Goal: Transaction & Acquisition: Purchase product/service

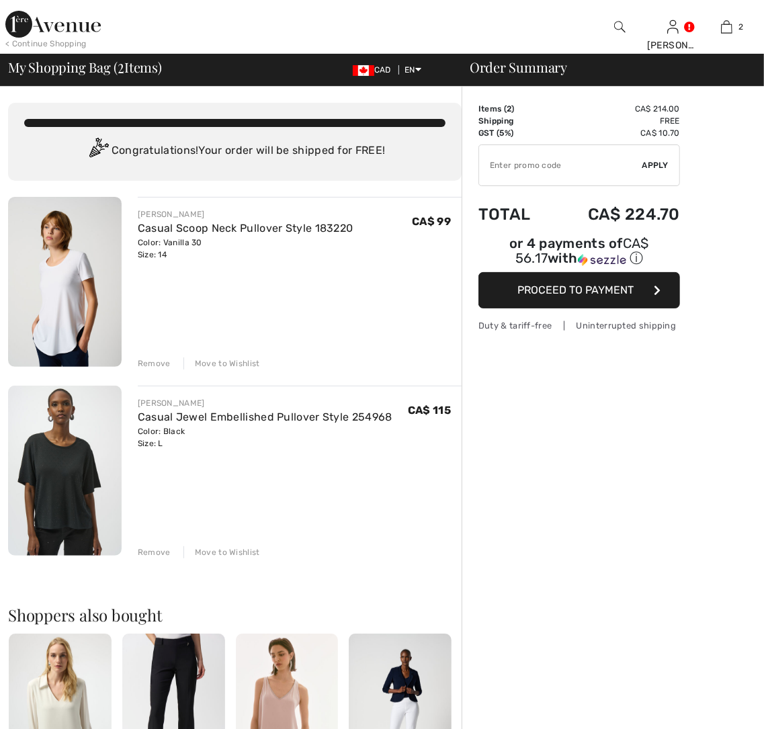
click at [40, 303] on img at bounding box center [64, 282] width 113 height 170
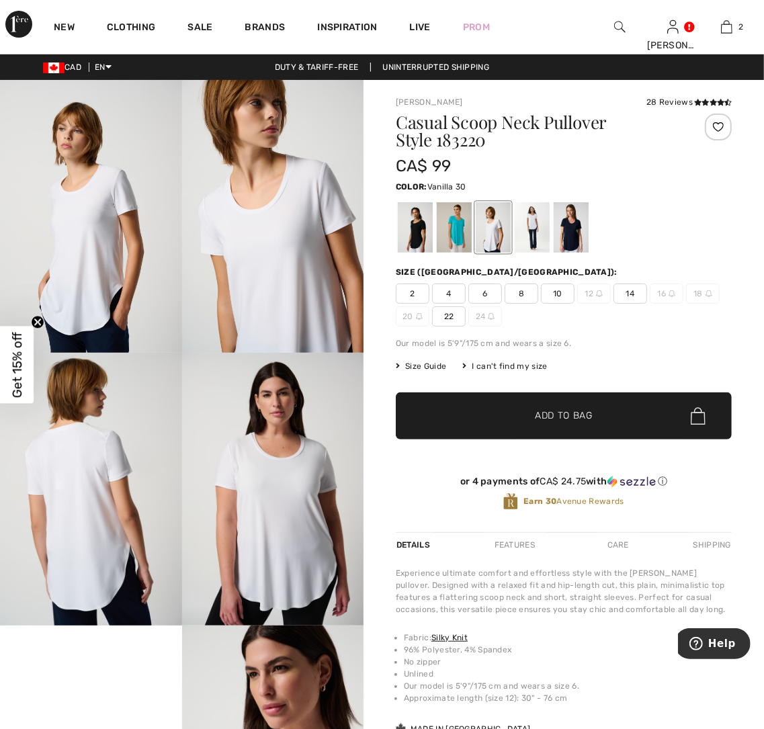
click at [634, 324] on div "2 4 6 8 10 12 14 16 18 20 22 24" at bounding box center [564, 304] width 336 height 43
click at [625, 284] on span "14" at bounding box center [630, 293] width 34 height 20
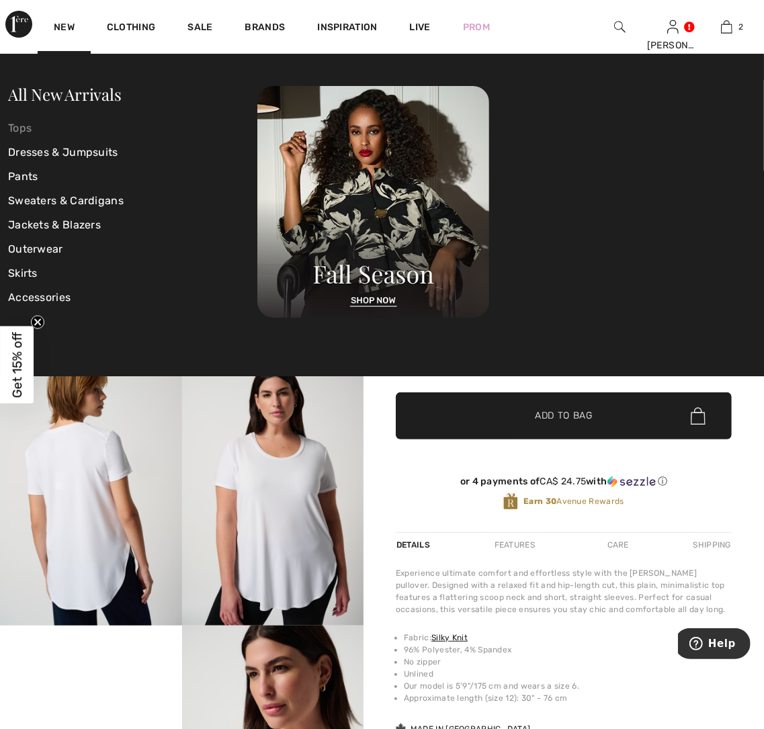
click at [13, 130] on link "Tops" at bounding box center [132, 128] width 249 height 24
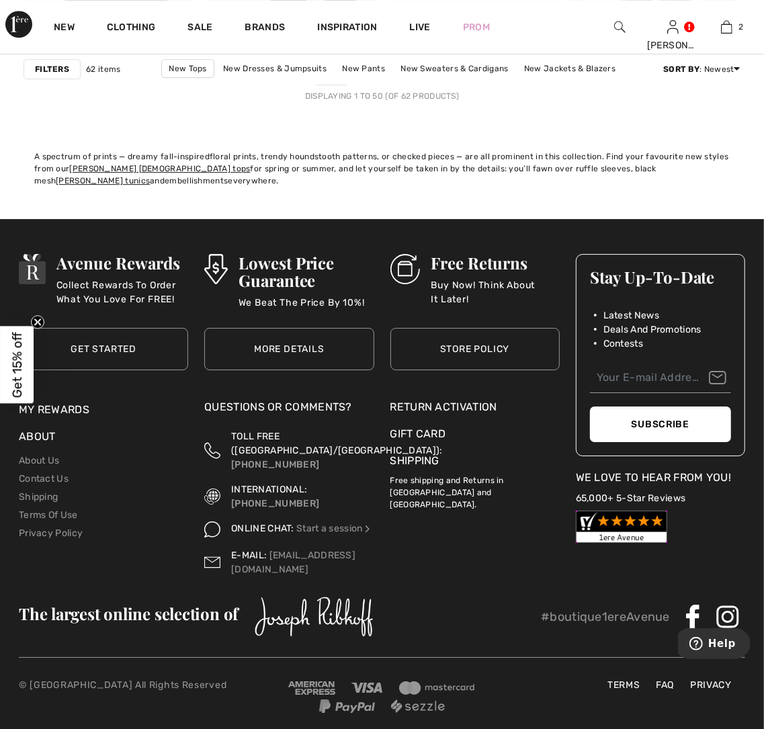
scroll to position [4721, 0]
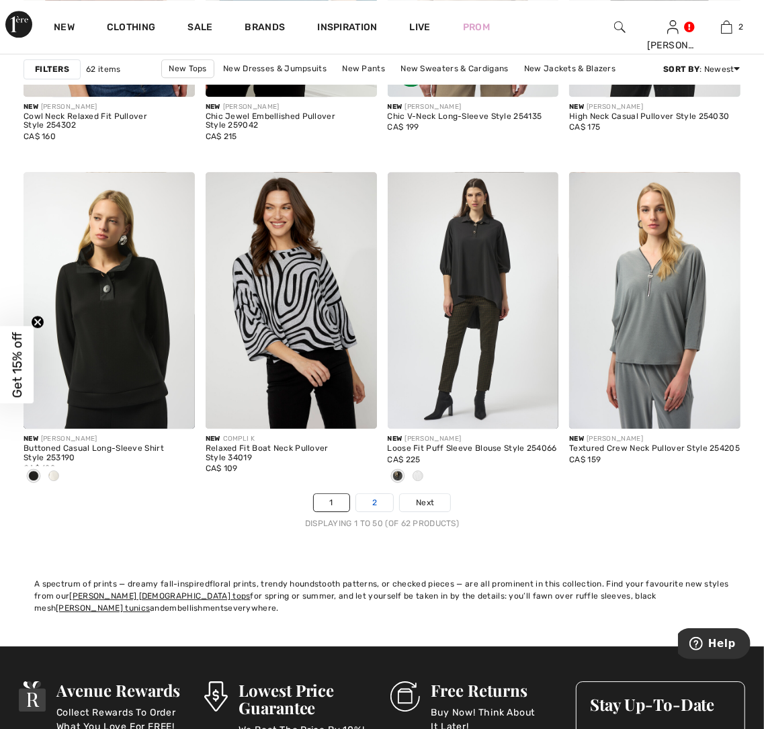
click at [371, 504] on link "2" at bounding box center [374, 502] width 37 height 17
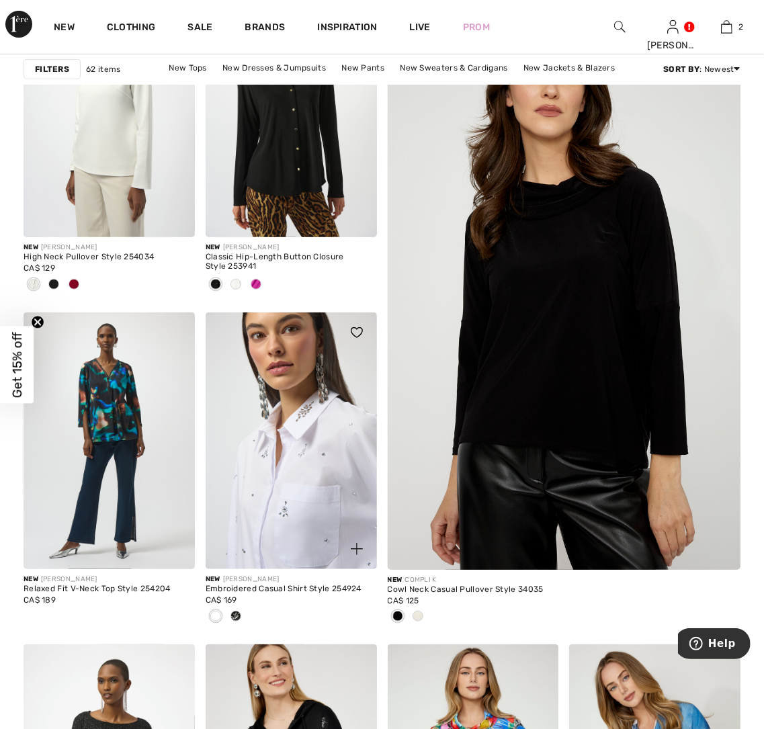
scroll to position [48, 0]
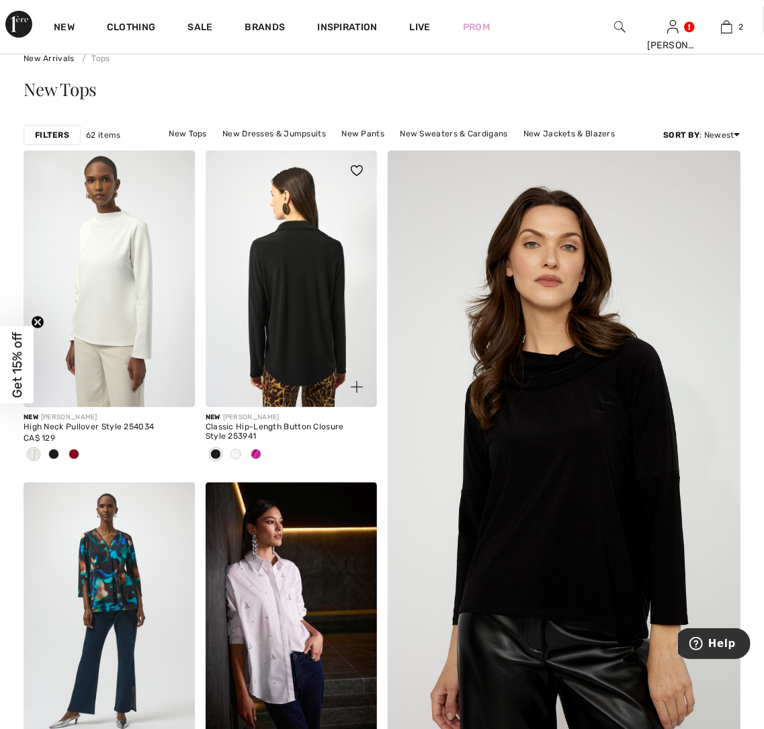
click at [292, 265] on img at bounding box center [291, 278] width 171 height 257
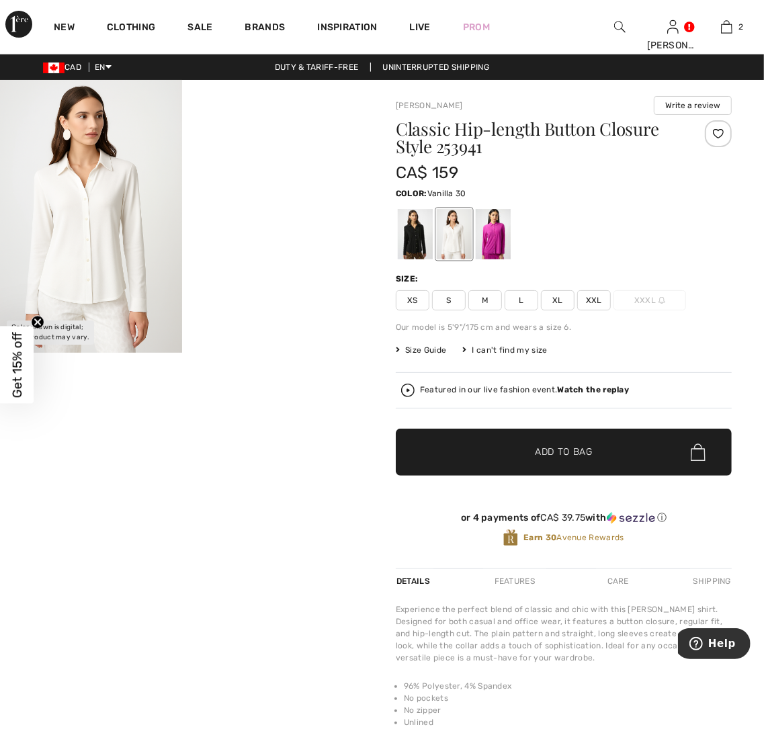
click at [443, 245] on div at bounding box center [454, 234] width 35 height 50
click at [559, 328] on div "Classic Hip-length Button Closure Style 253941 CA$ 159 Color: Vanilla 30 Size: …" at bounding box center [564, 344] width 336 height 448
click at [76, 238] on img at bounding box center [91, 216] width 182 height 273
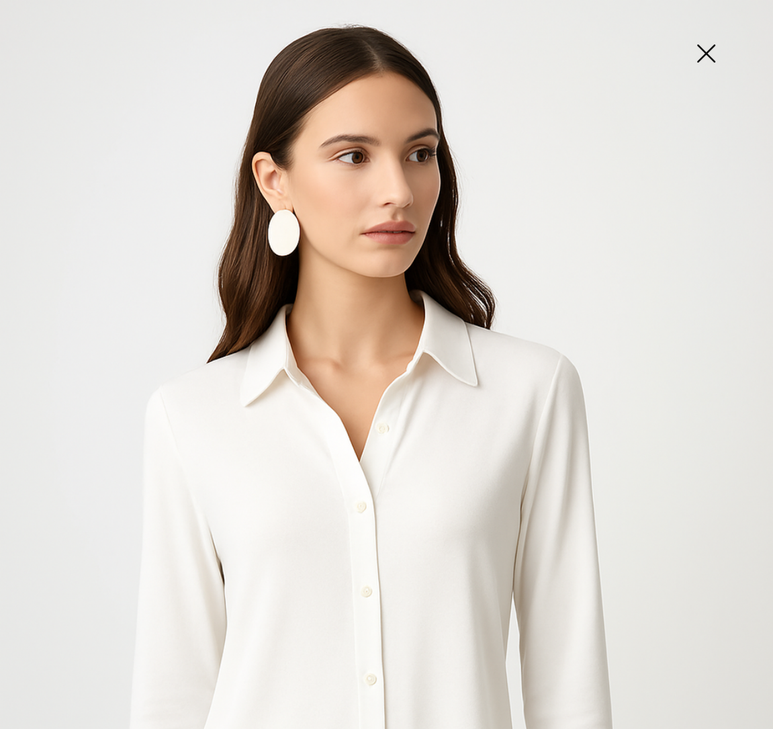
click at [702, 54] on img at bounding box center [705, 54] width 67 height 69
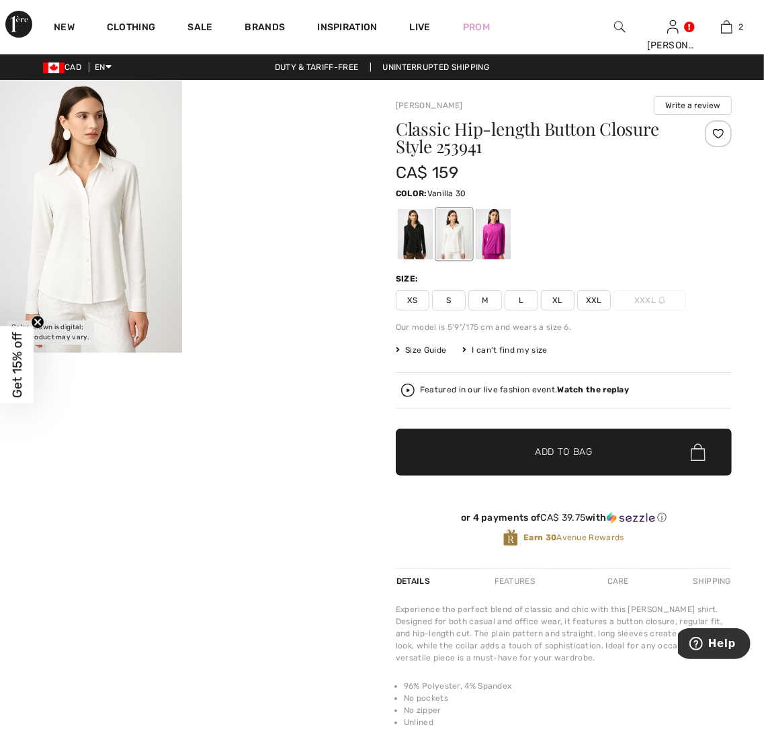
click at [450, 239] on div at bounding box center [454, 234] width 35 height 50
click at [557, 293] on span "XL" at bounding box center [558, 300] width 34 height 20
click at [579, 441] on span "✔ Added to Bag Add to Bag" at bounding box center [564, 451] width 336 height 47
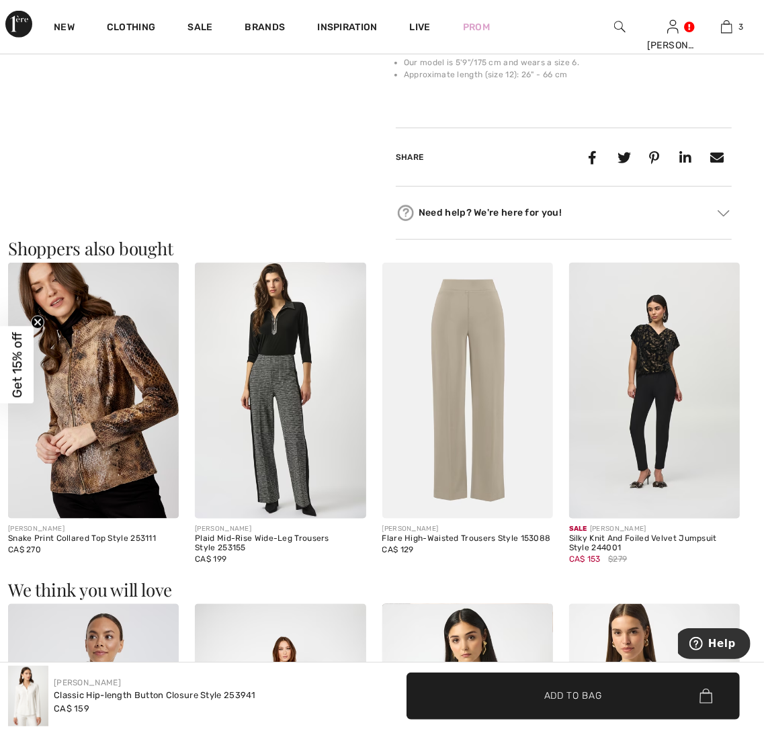
scroll to position [976, 0]
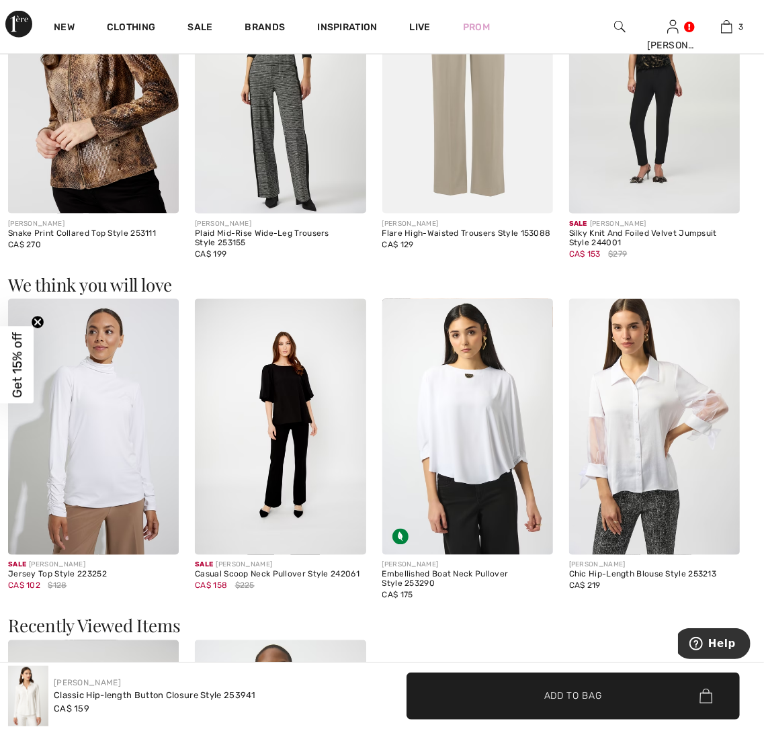
click at [281, 381] on img at bounding box center [280, 427] width 171 height 256
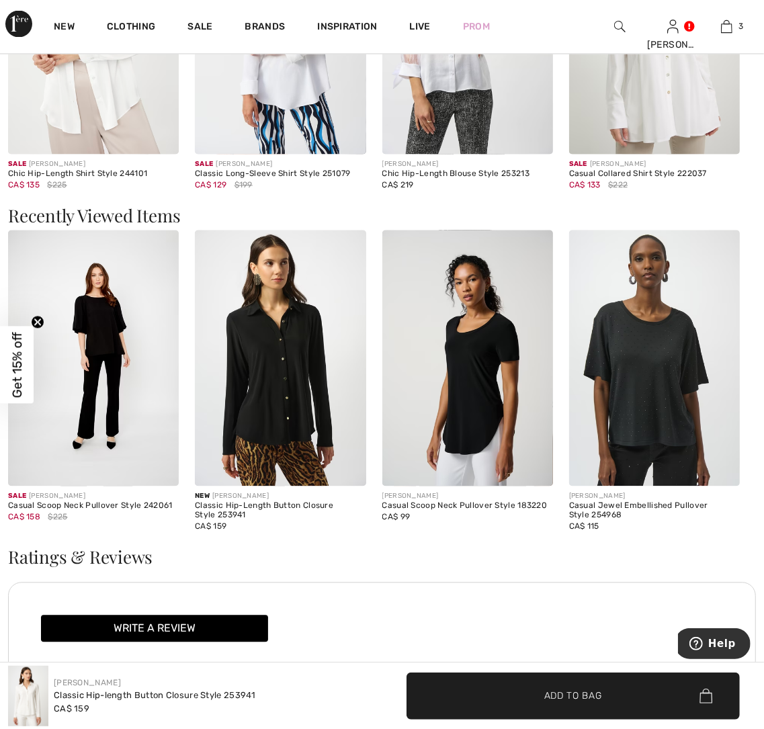
scroll to position [1383, 0]
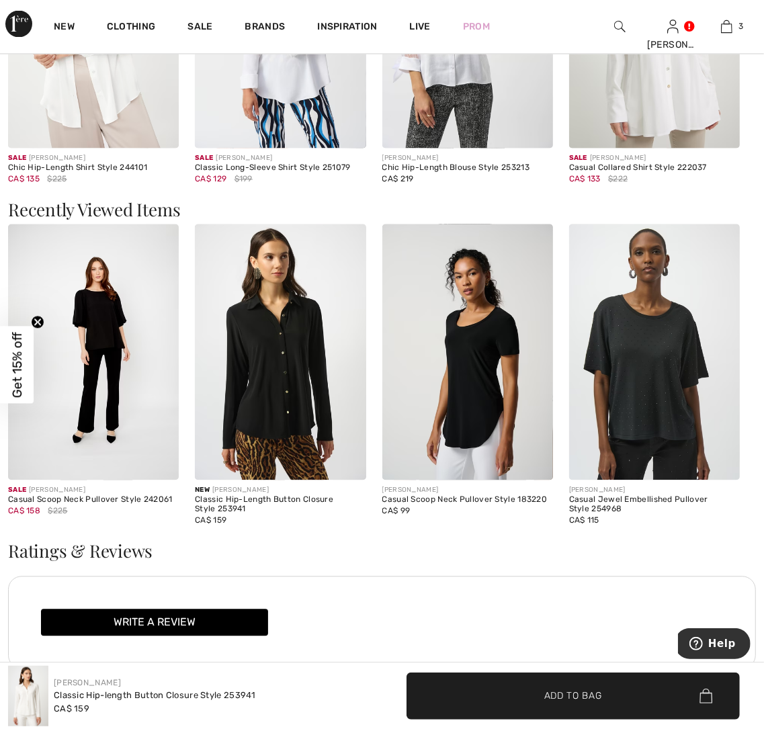
click at [457, 420] on img at bounding box center [467, 352] width 171 height 256
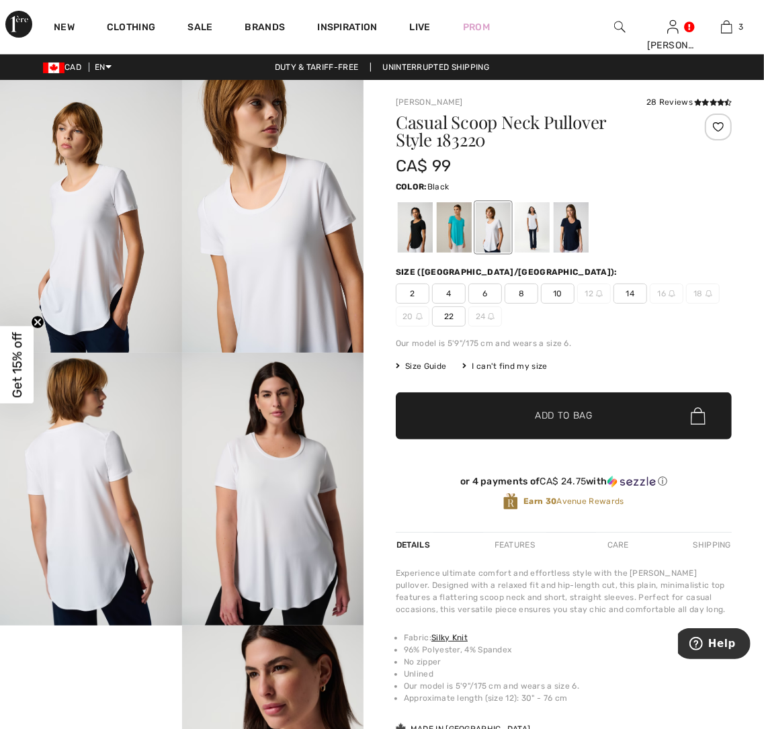
click at [417, 228] on div at bounding box center [415, 227] width 35 height 50
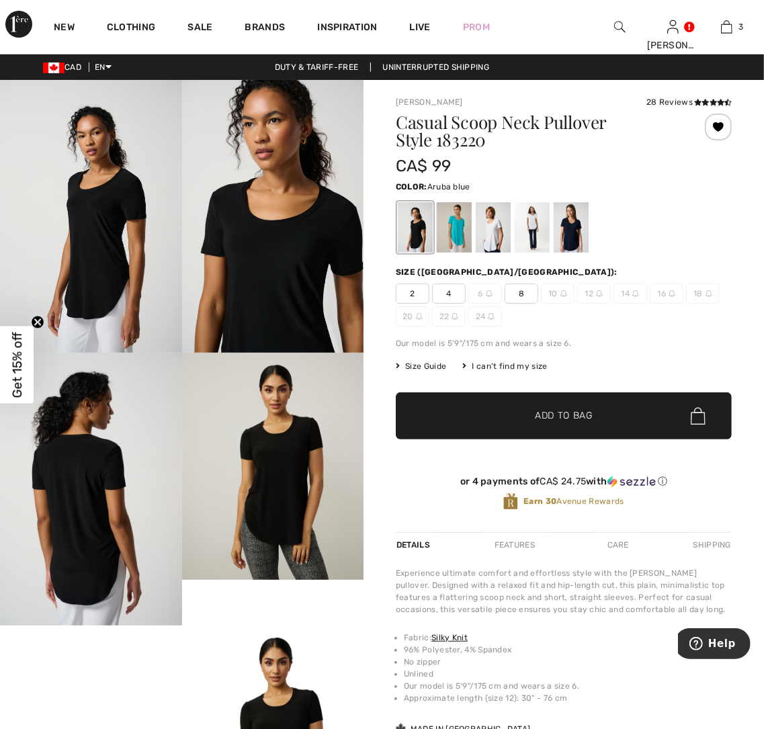
click at [462, 240] on div at bounding box center [454, 227] width 35 height 50
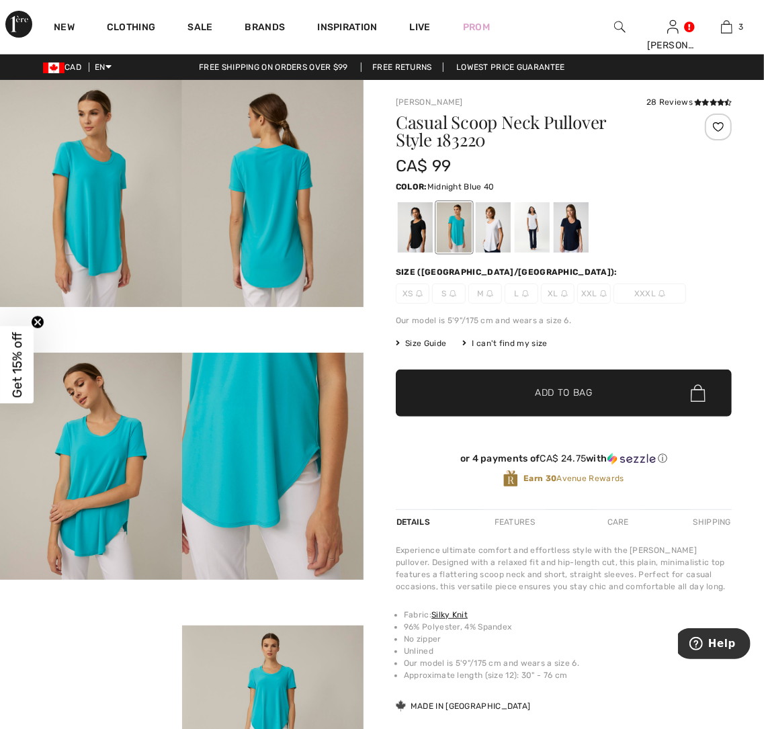
click at [580, 215] on div at bounding box center [570, 227] width 35 height 50
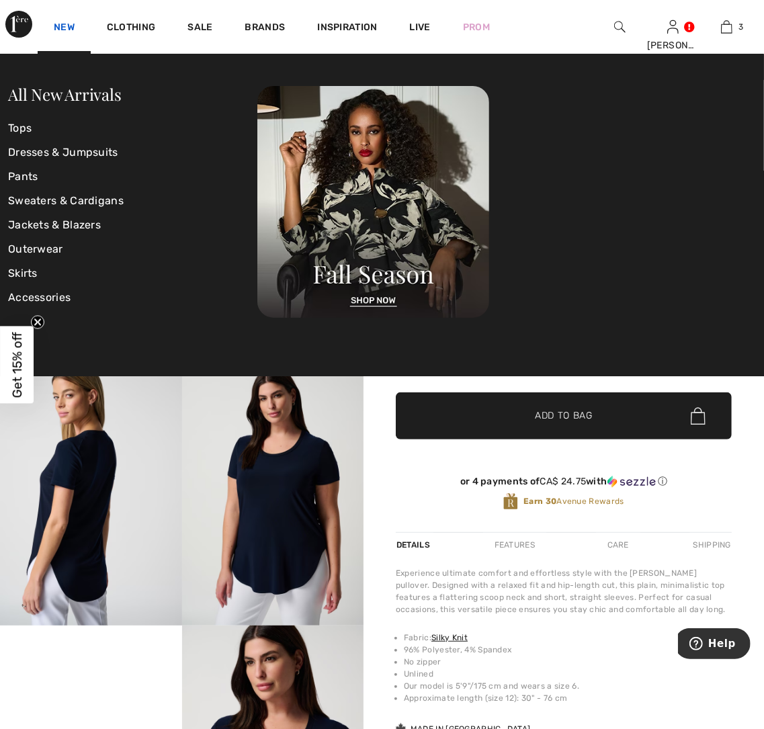
click at [62, 27] on link "New" at bounding box center [64, 28] width 21 height 14
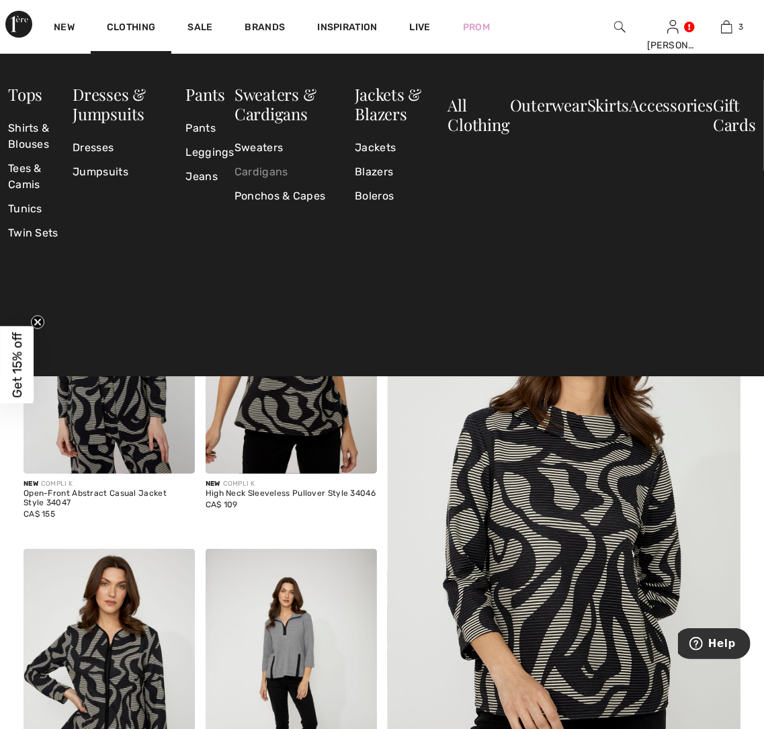
click at [273, 173] on link "Cardigans" at bounding box center [294, 172] width 120 height 24
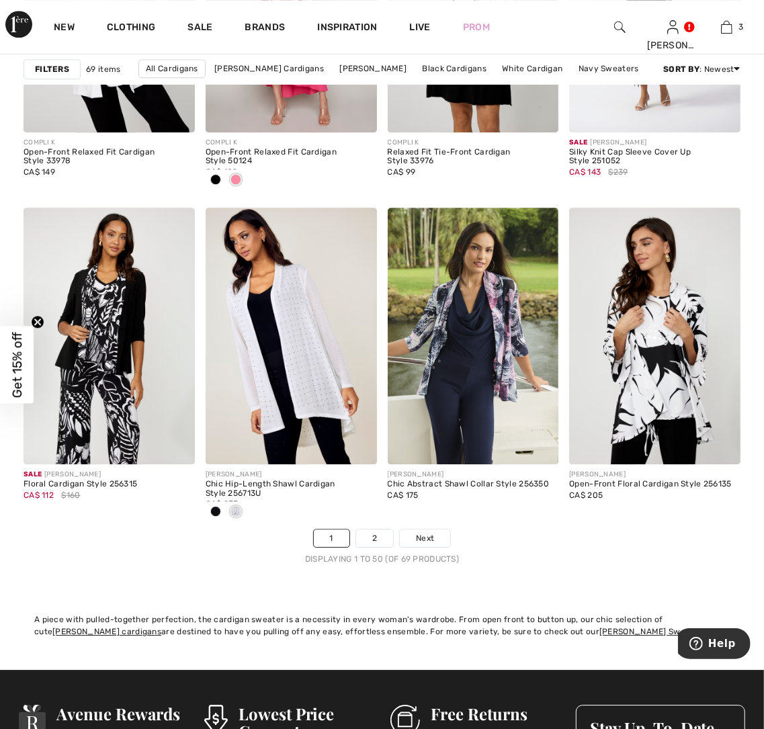
scroll to position [4701, 0]
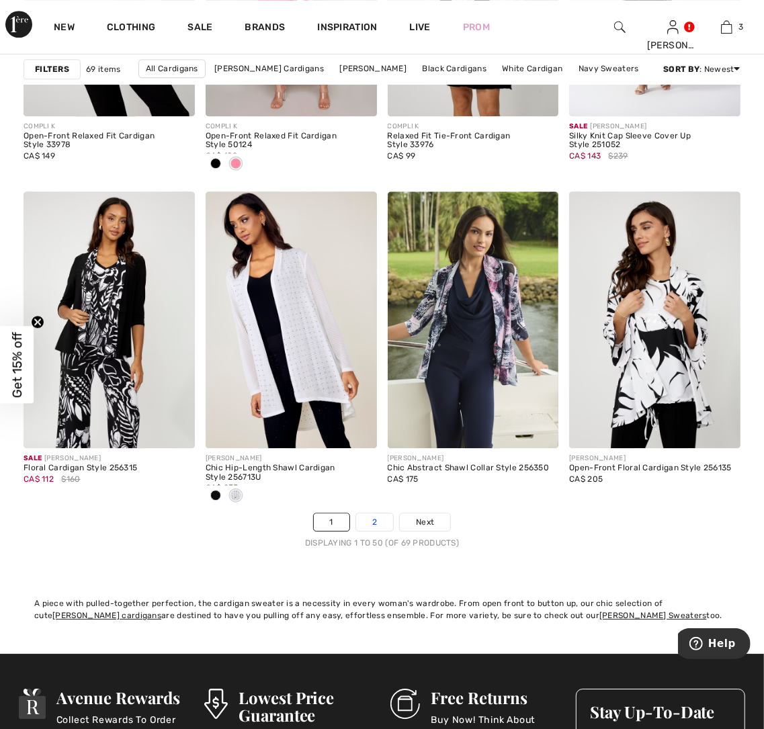
click at [373, 527] on link "2" at bounding box center [374, 521] width 37 height 17
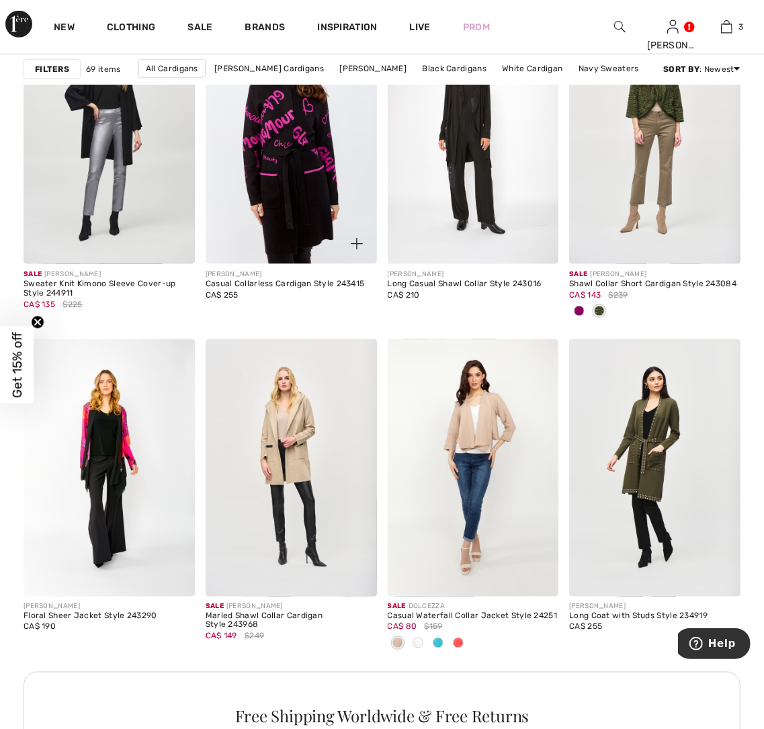
scroll to position [1099, 0]
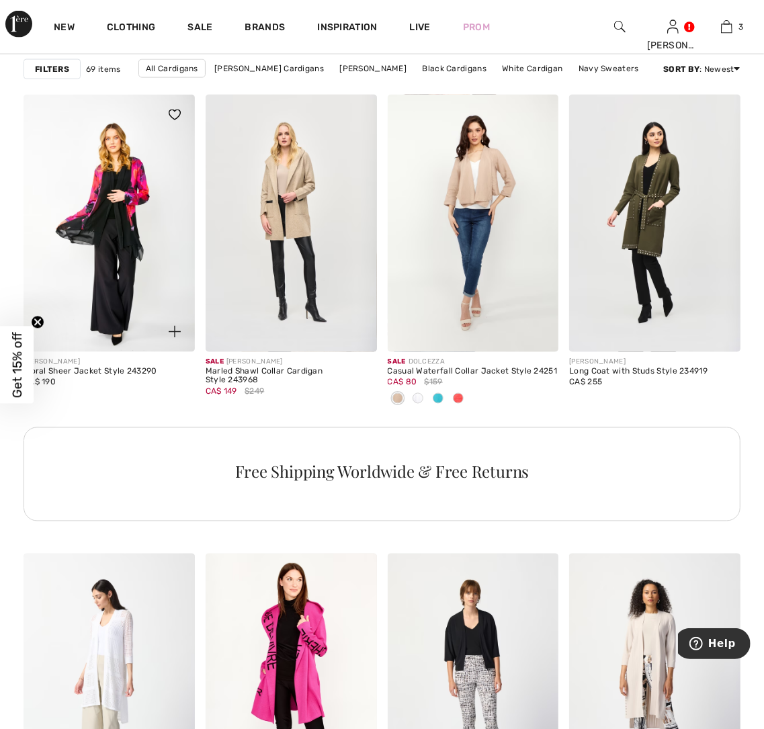
click at [93, 178] on img at bounding box center [109, 223] width 171 height 257
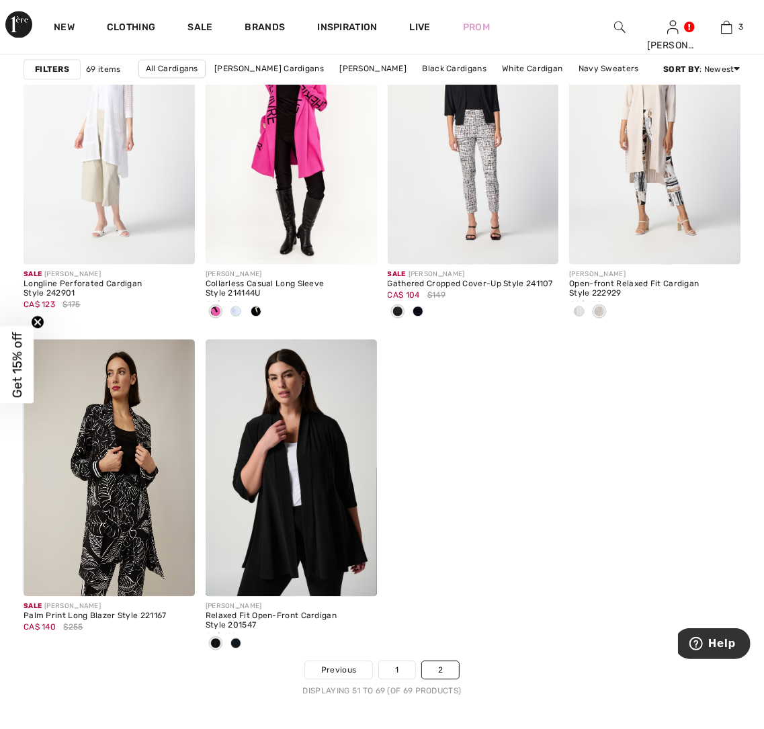
scroll to position [1831, 0]
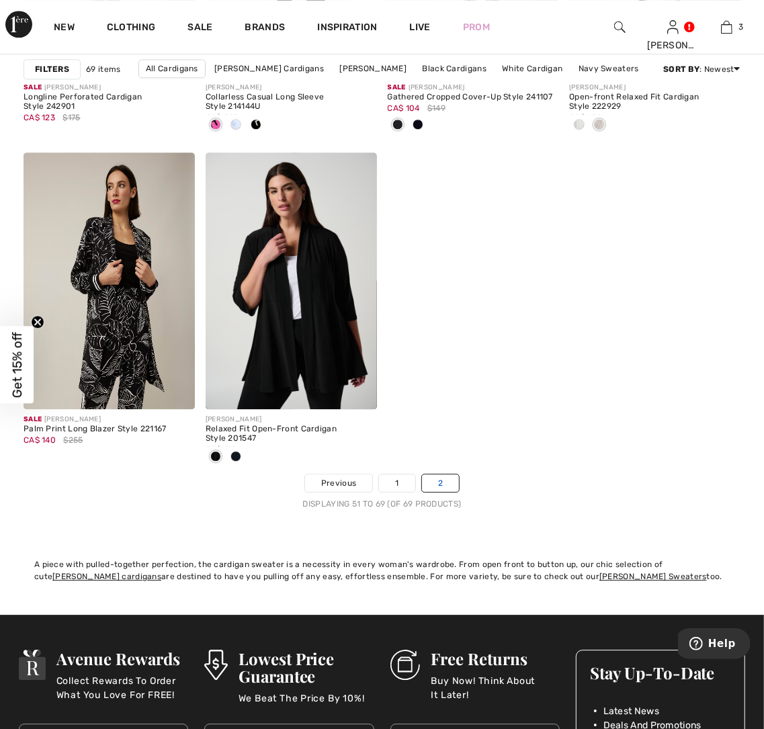
click at [442, 475] on link "2" at bounding box center [440, 482] width 37 height 17
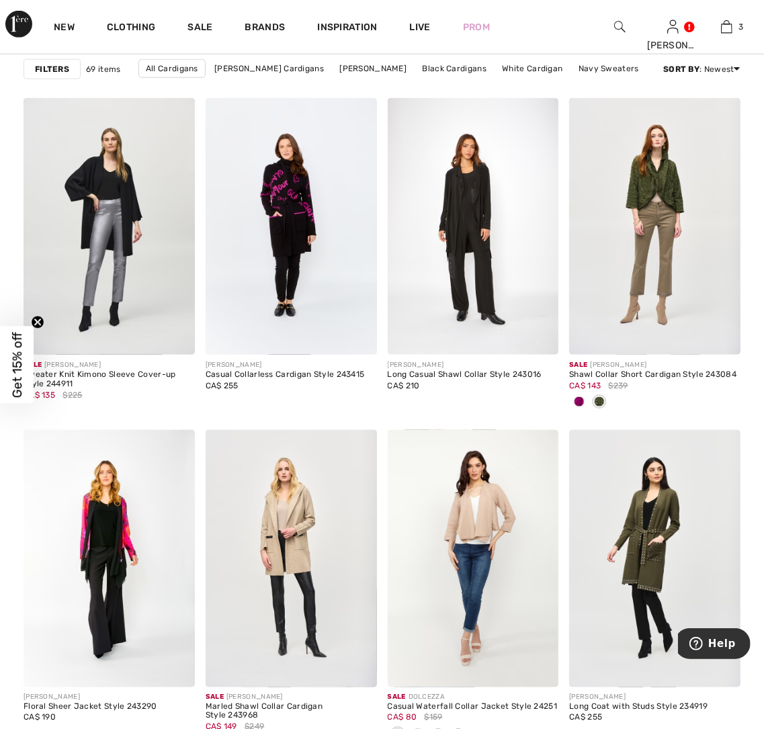
scroll to position [610, 0]
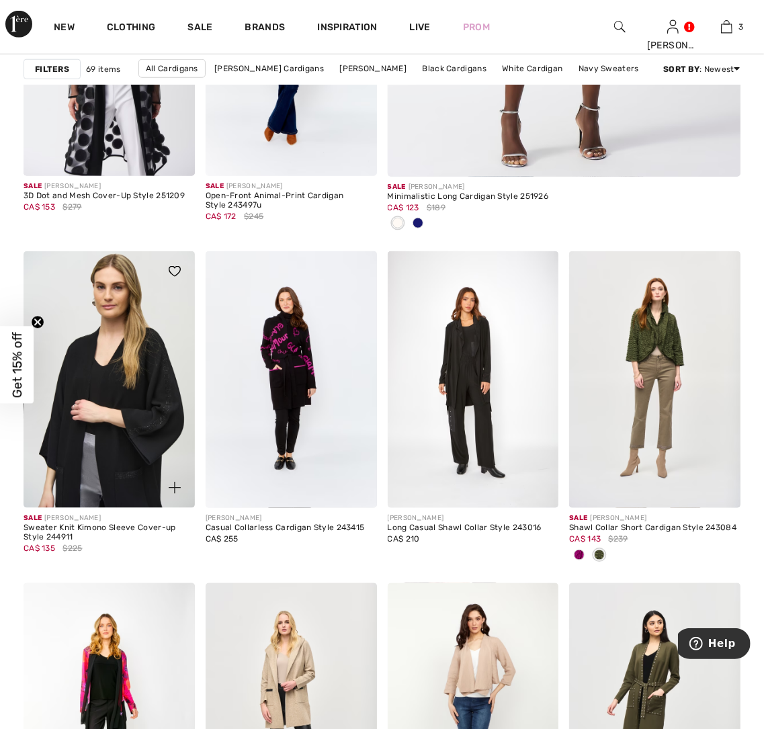
click at [171, 410] on img at bounding box center [109, 379] width 171 height 257
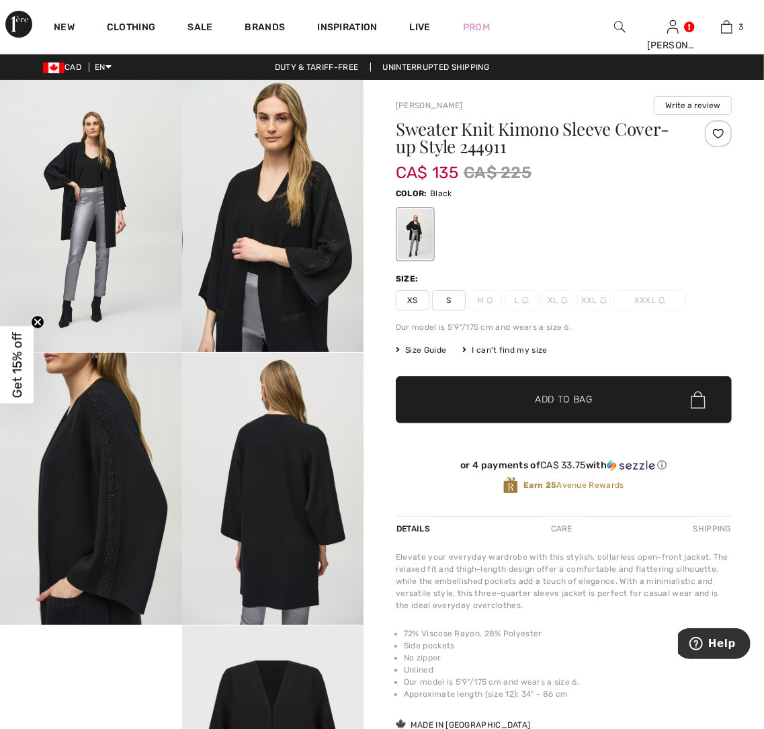
click at [271, 499] on img at bounding box center [273, 489] width 182 height 272
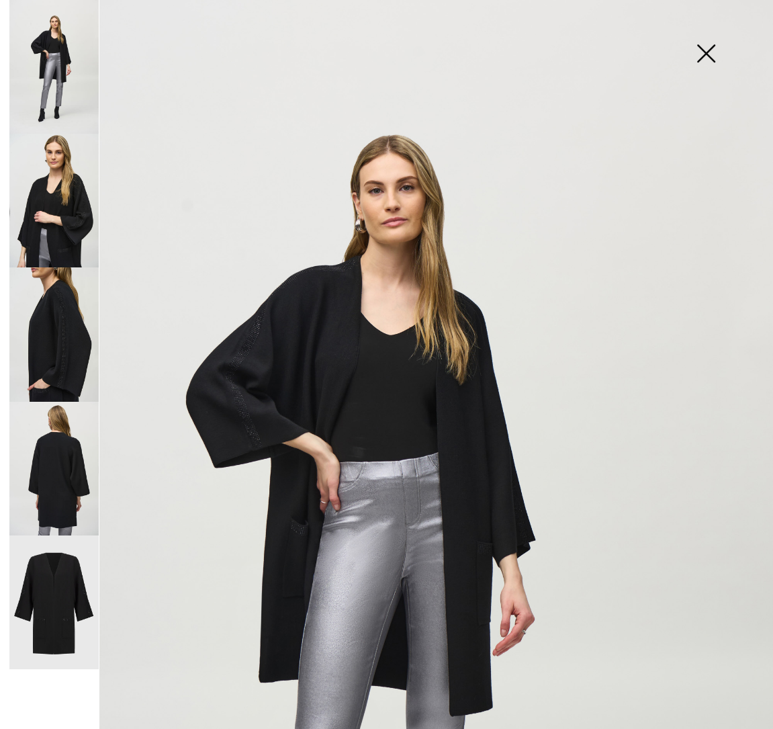
click at [285, 347] on img at bounding box center [386, 579] width 773 height 1158
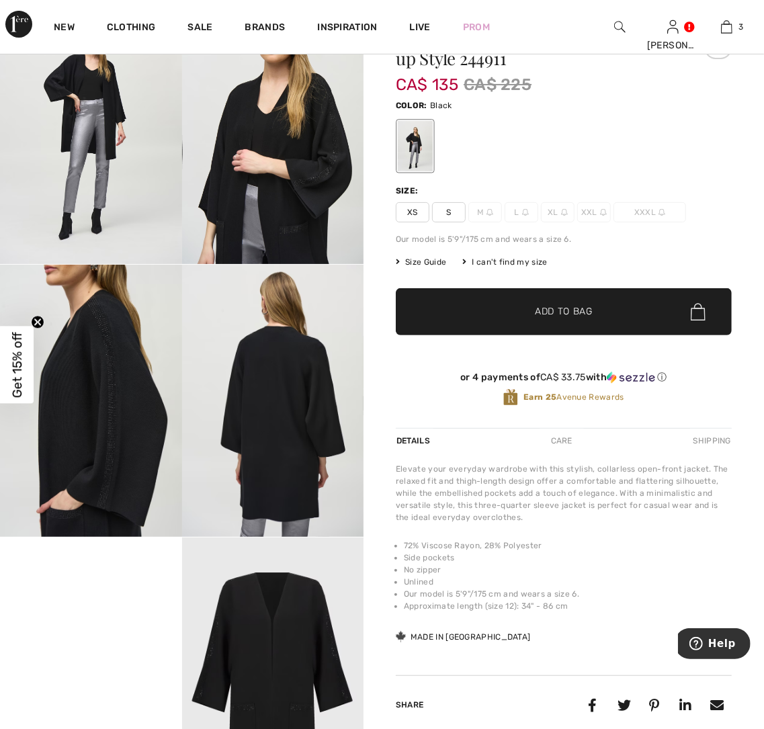
scroll to position [244, 0]
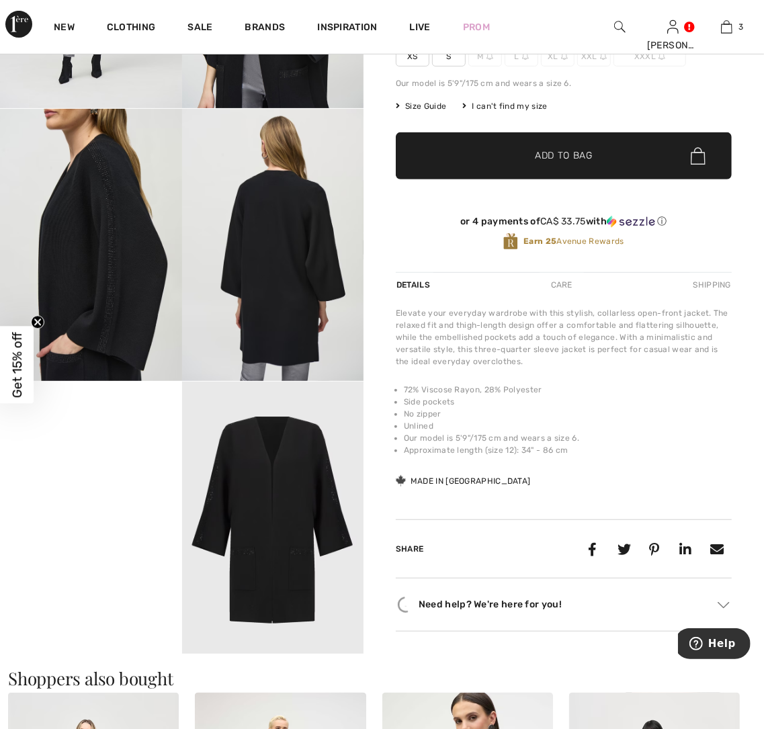
click at [277, 513] on img at bounding box center [273, 517] width 182 height 273
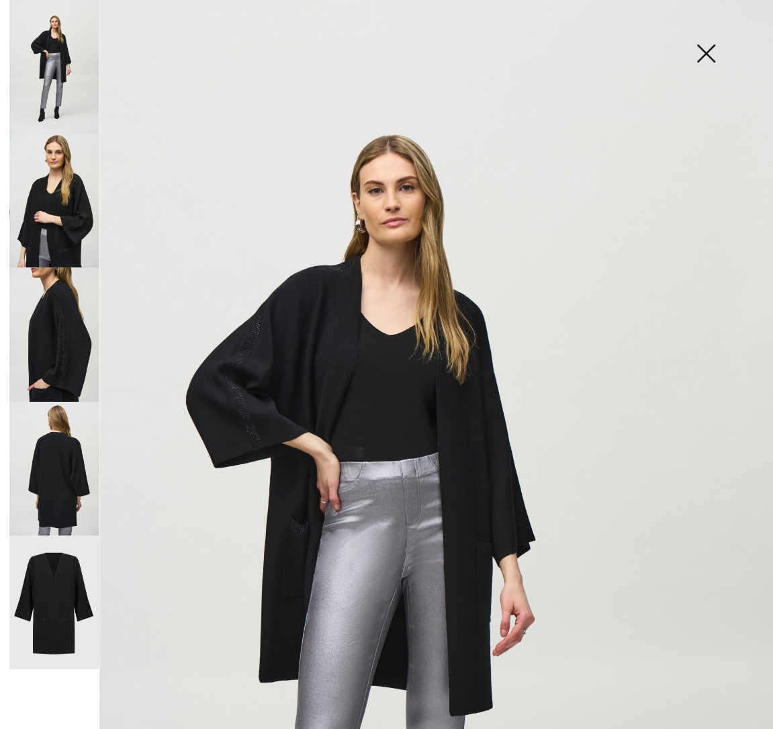
click at [75, 499] on img at bounding box center [53, 469] width 89 height 134
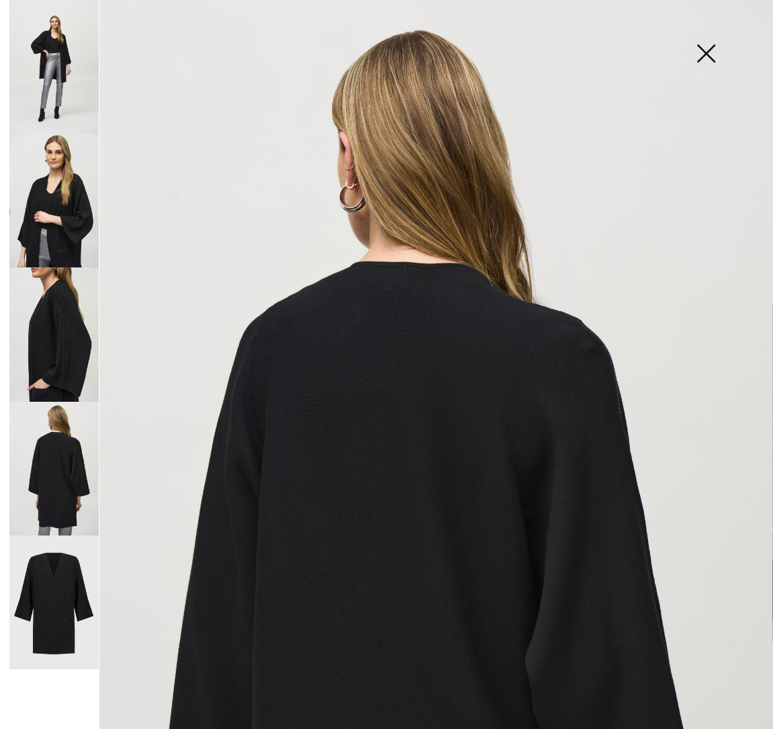
click at [54, 54] on img at bounding box center [53, 67] width 89 height 134
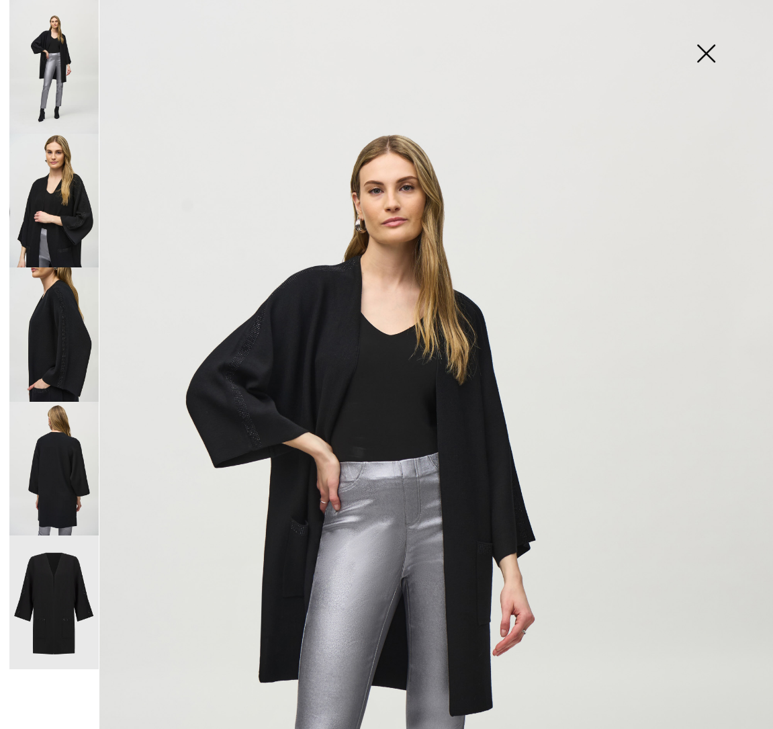
click at [709, 58] on img at bounding box center [705, 54] width 67 height 69
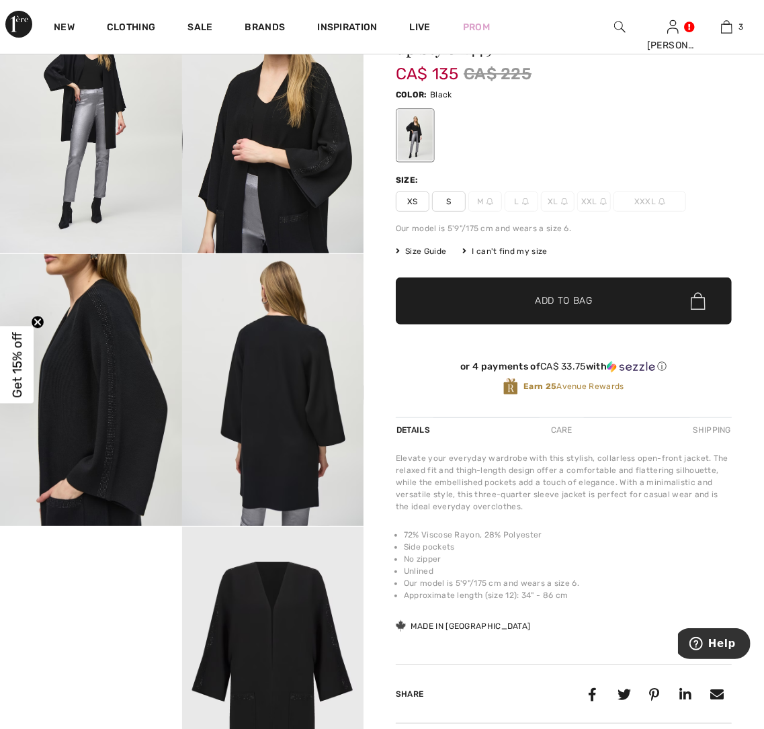
scroll to position [0, 0]
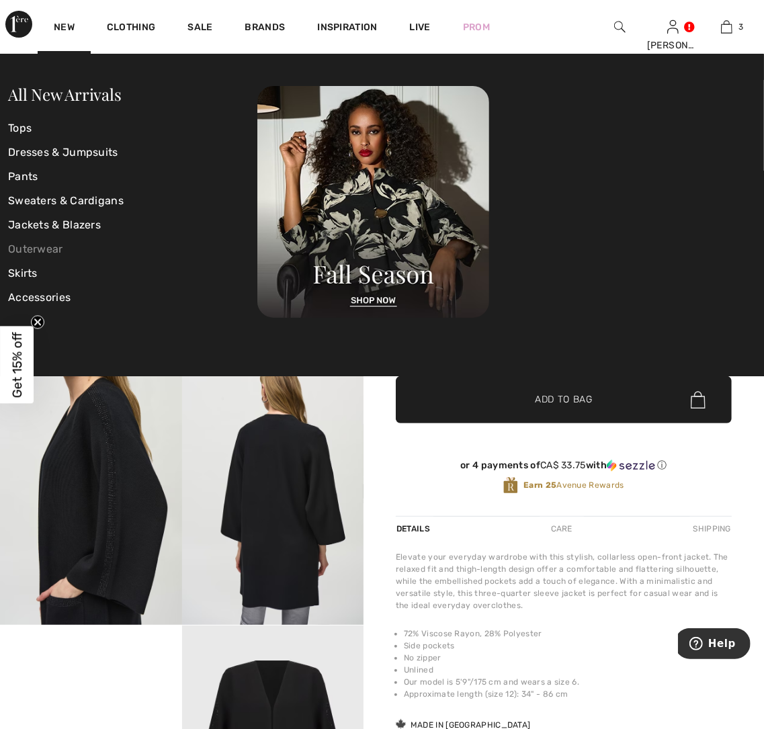
click at [54, 242] on link "Outerwear" at bounding box center [132, 249] width 249 height 24
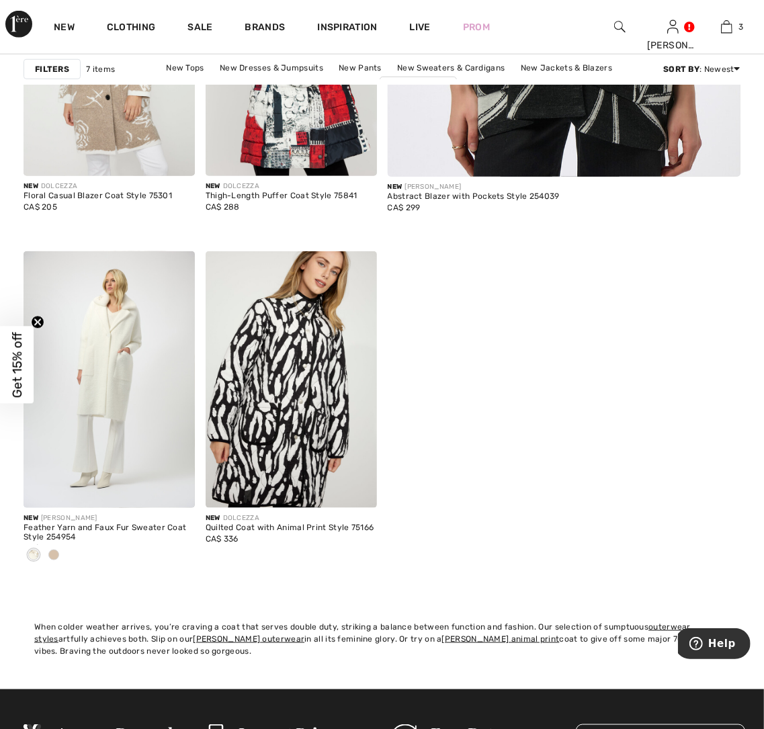
scroll to position [732, 0]
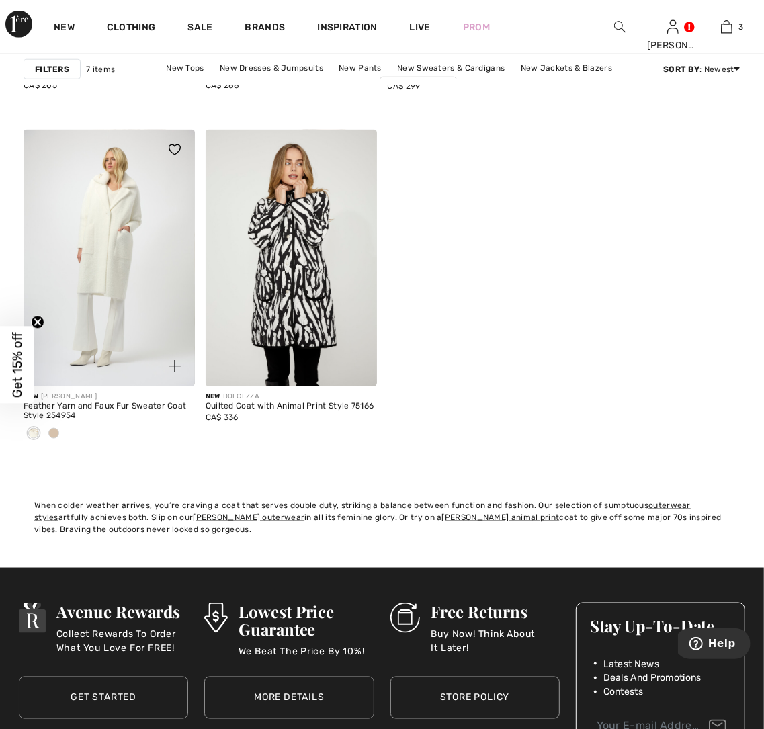
click at [47, 429] on div at bounding box center [54, 434] width 20 height 22
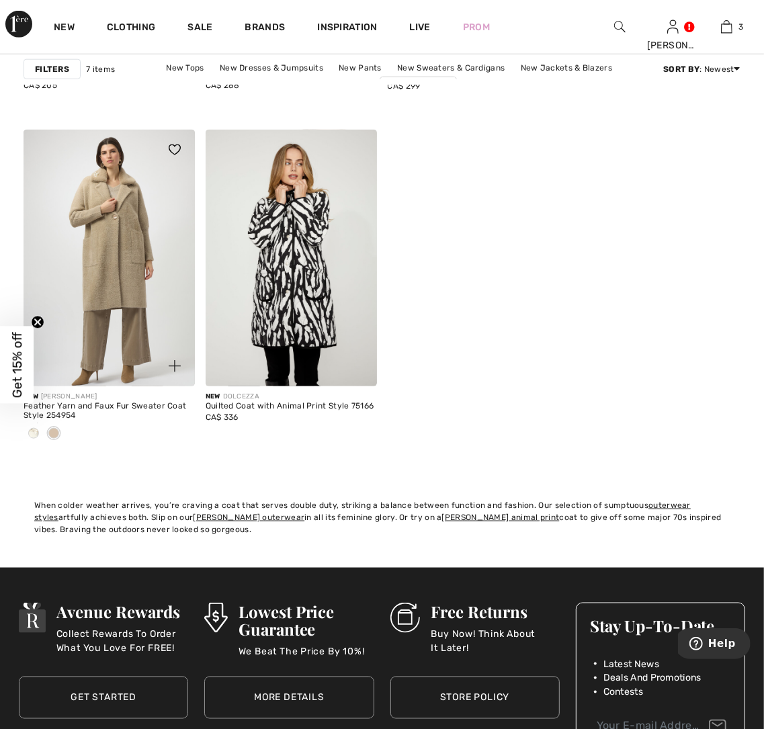
click at [54, 437] on span at bounding box center [53, 433] width 11 height 11
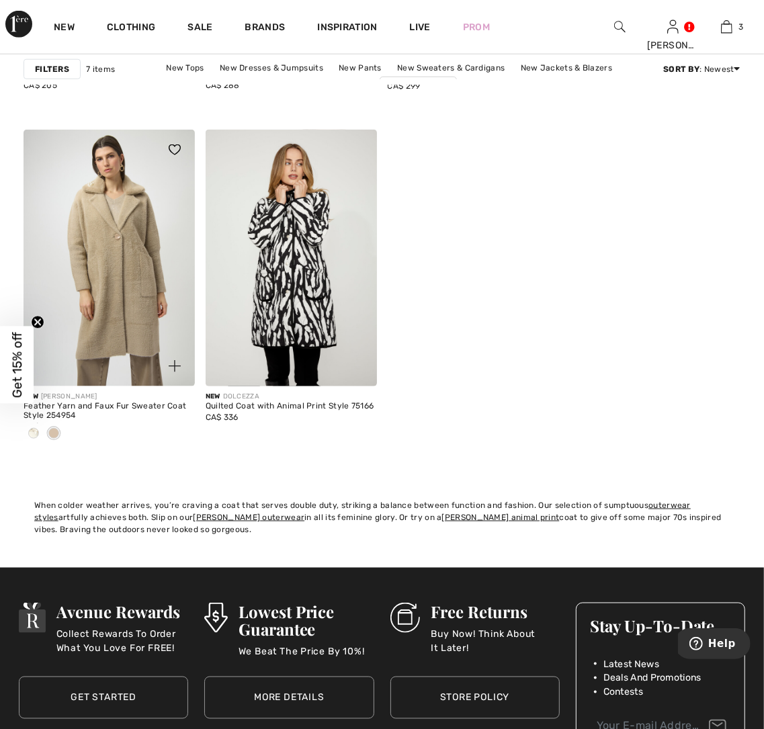
click at [85, 258] on img at bounding box center [109, 258] width 171 height 257
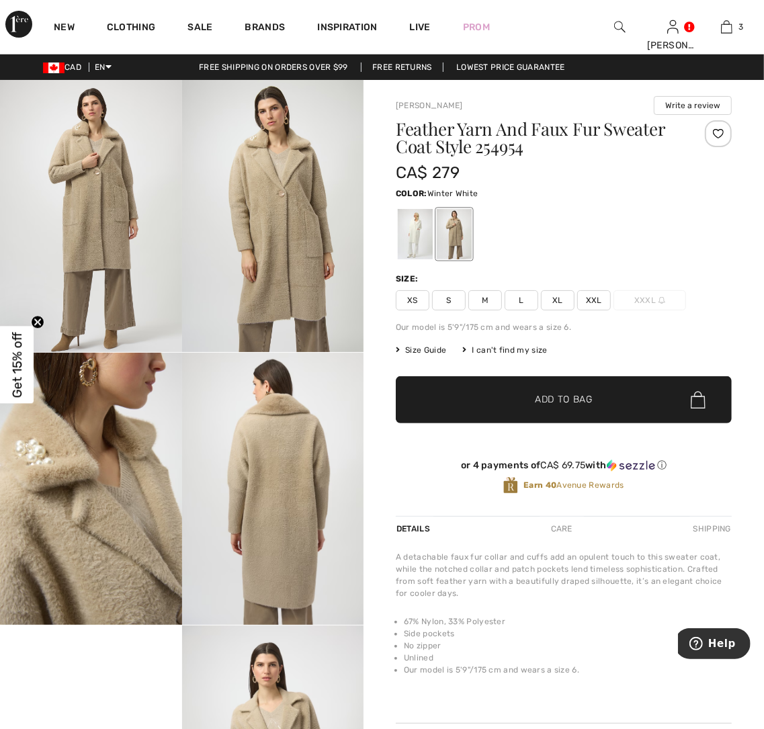
click at [410, 244] on div at bounding box center [415, 234] width 35 height 50
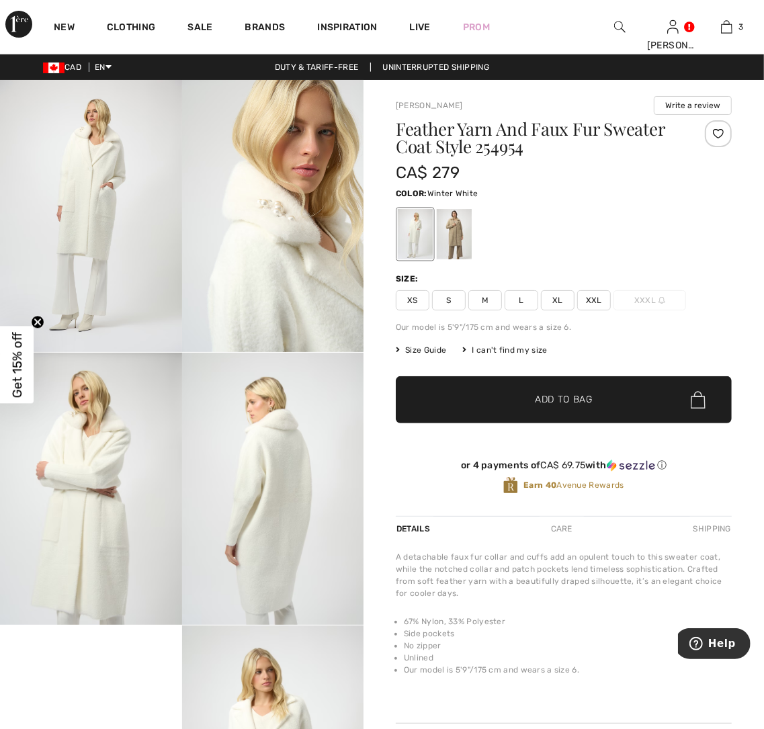
click at [97, 224] on img at bounding box center [91, 216] width 182 height 272
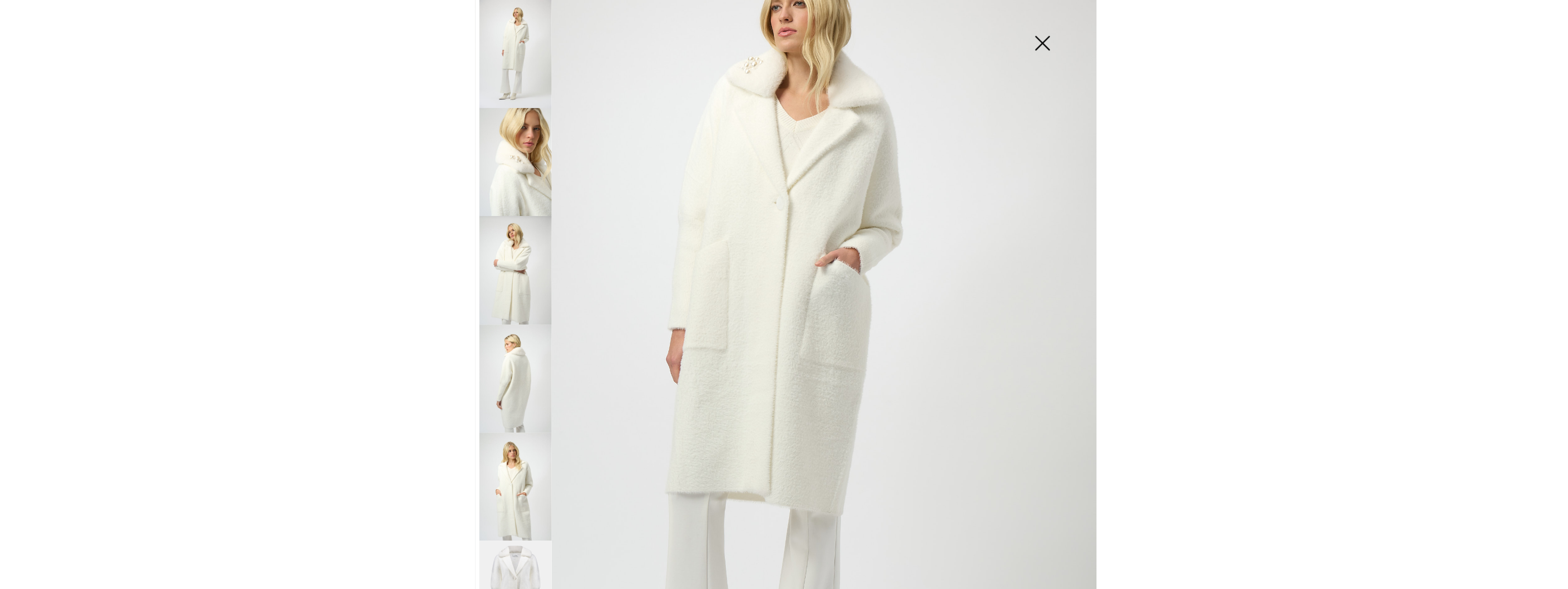
scroll to position [92, 0]
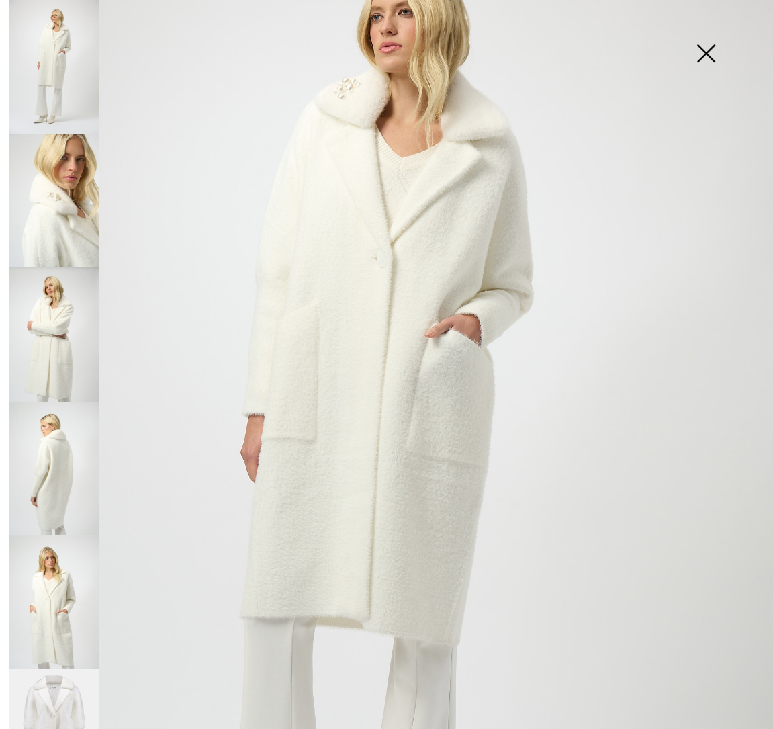
click at [705, 41] on img at bounding box center [705, 54] width 67 height 69
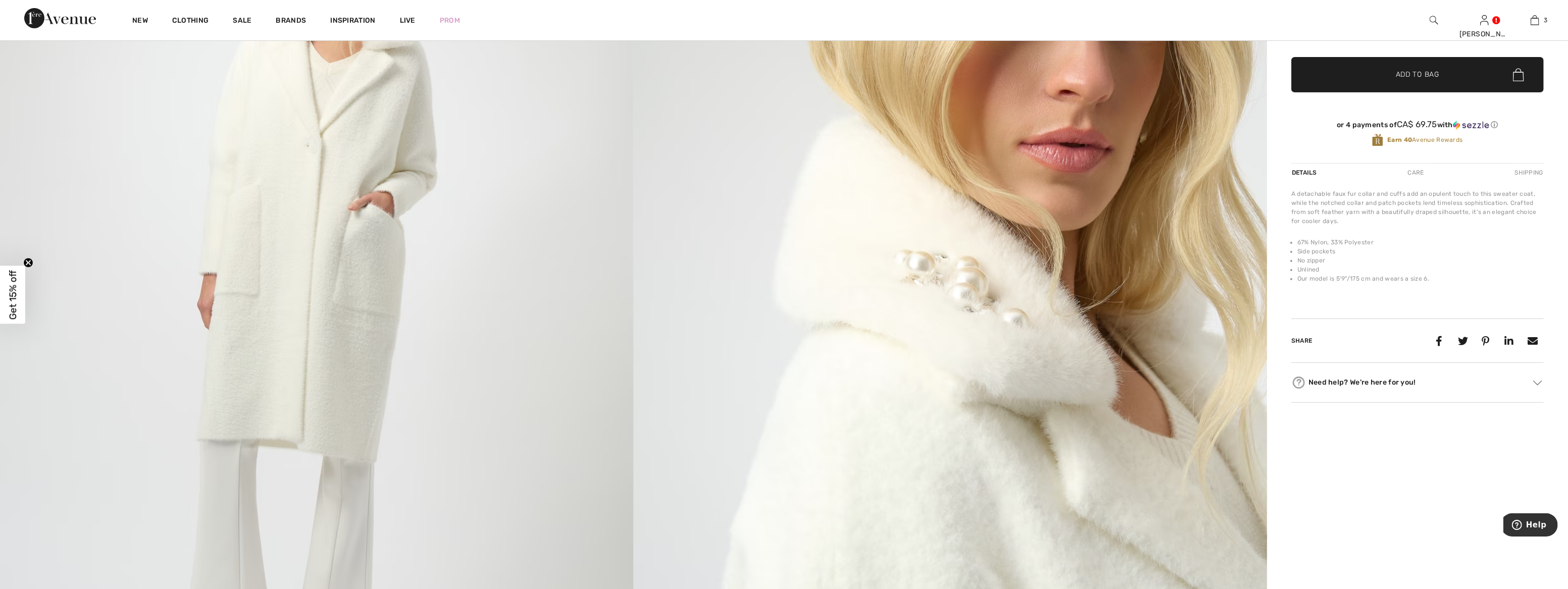
scroll to position [0, 0]
